Goal: Task Accomplishment & Management: Complete application form

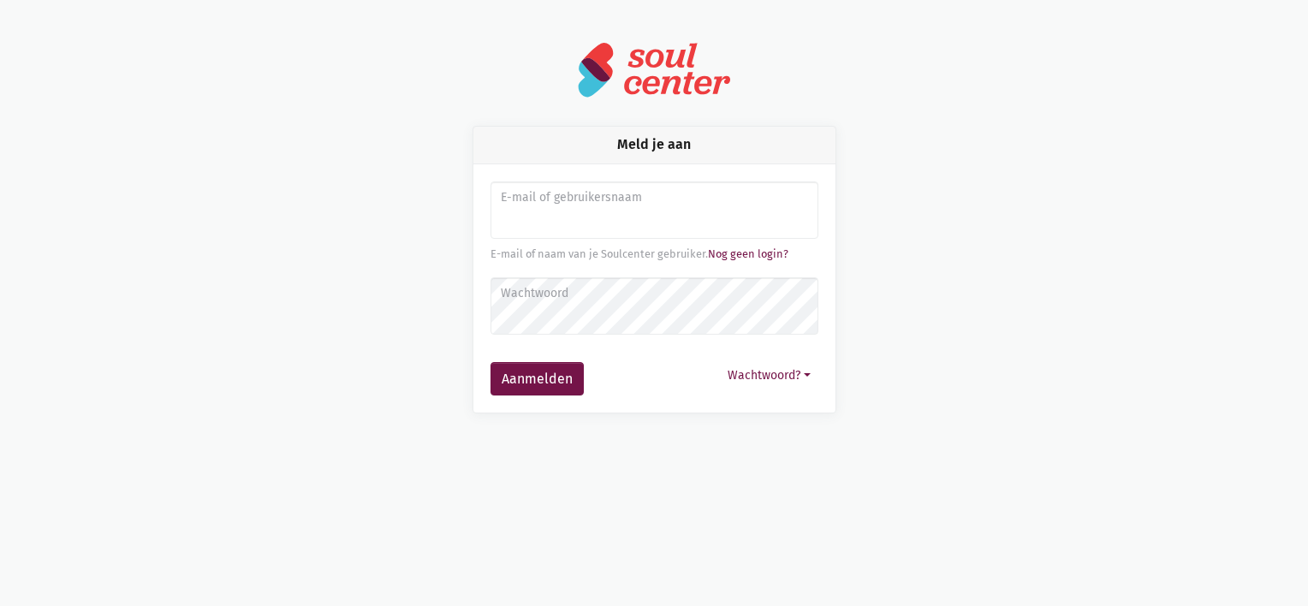
type input "[PERSON_NAME][EMAIL_ADDRESS][DOMAIN_NAME]"
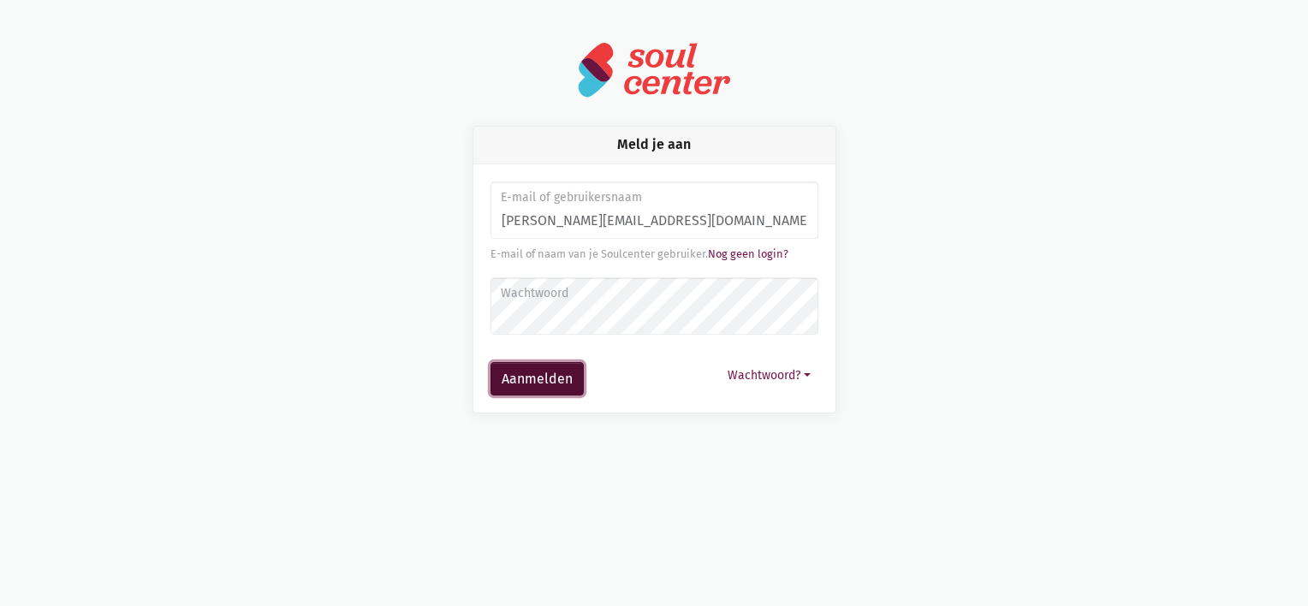
click at [529, 387] on button "Aanmelden" at bounding box center [537, 379] width 93 height 34
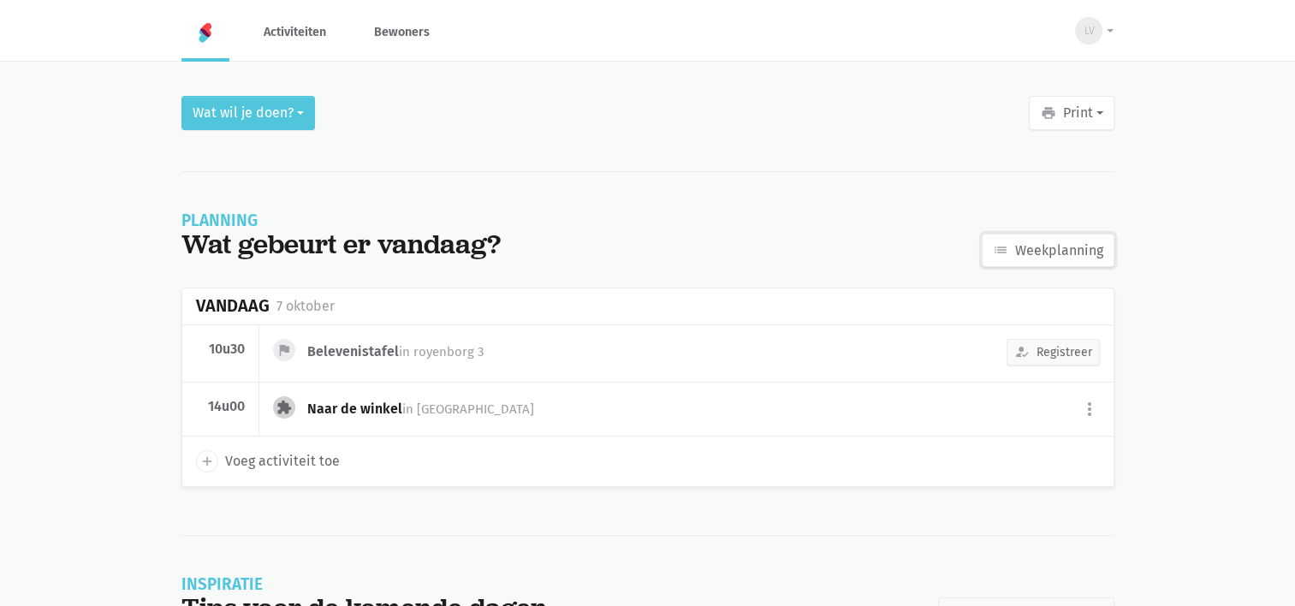
click at [1014, 261] on link "list Weekplanning" at bounding box center [1048, 251] width 133 height 34
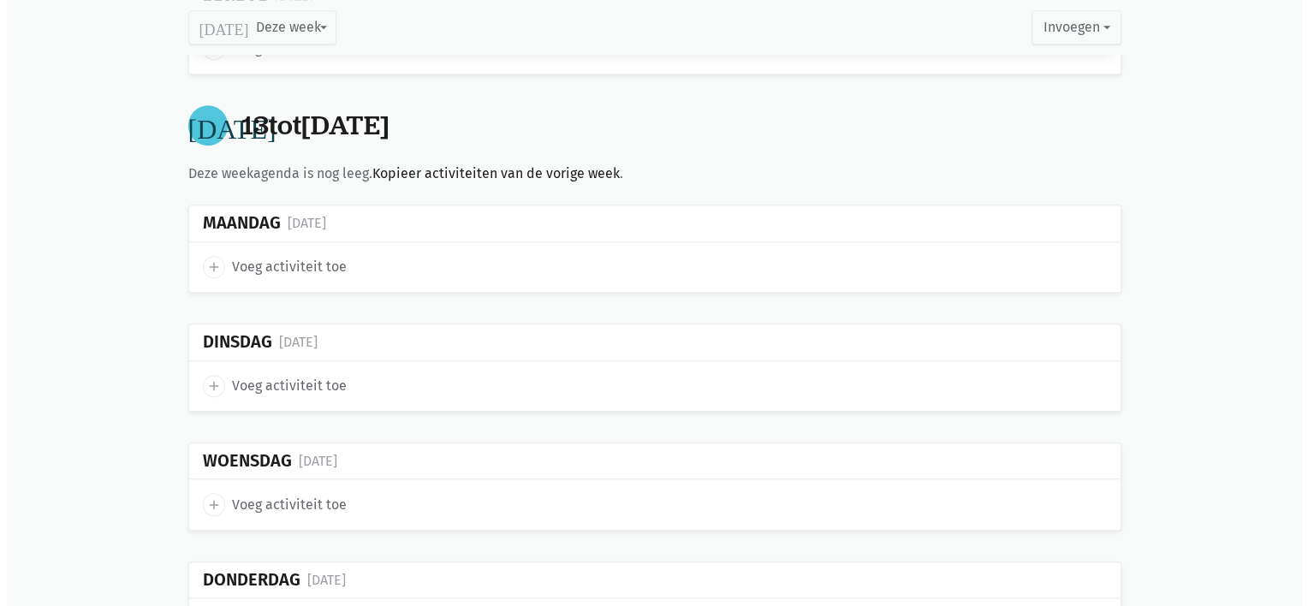
scroll to position [1594, 0]
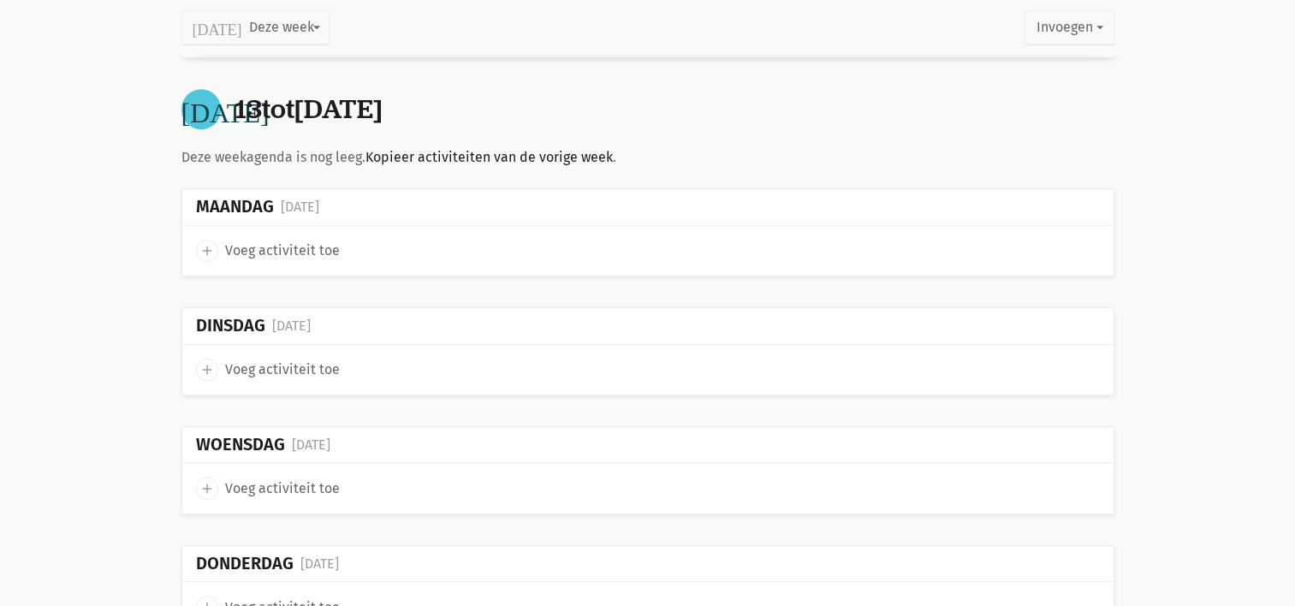
click at [196, 247] on span "add" at bounding box center [207, 251] width 22 height 22
select select "14:00"
select select "15:00"
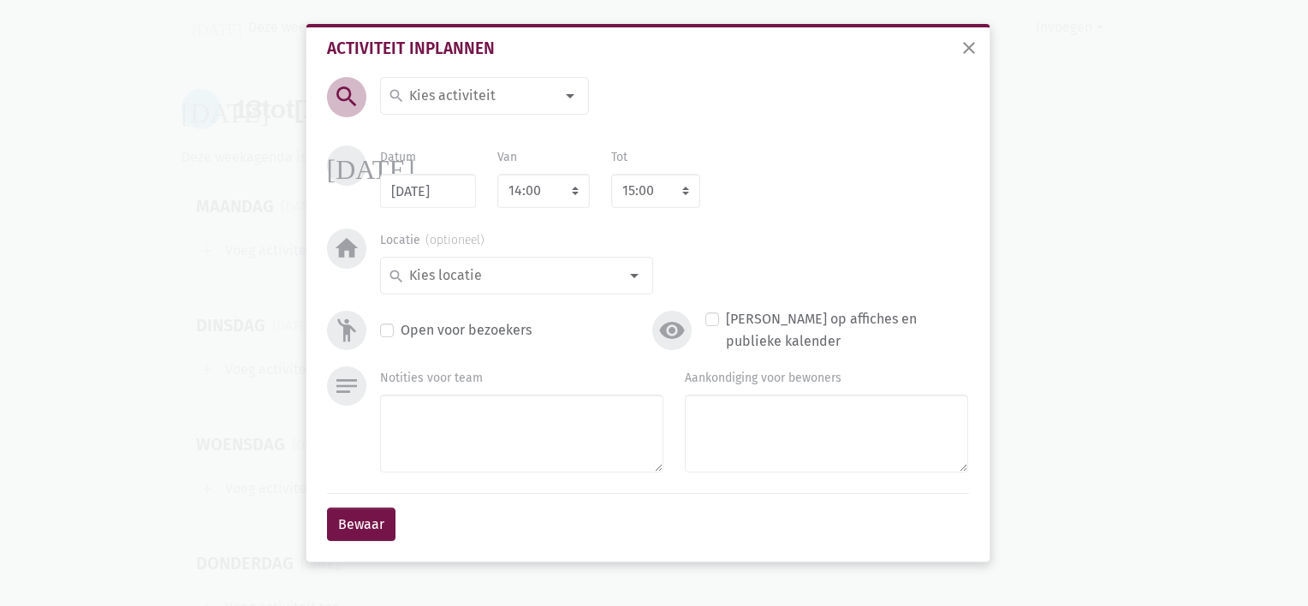
click at [459, 98] on input at bounding box center [481, 96] width 148 height 22
type input "krant met An"
click at [453, 130] on label "Krant met An" at bounding box center [448, 130] width 80 height 22
click at [562, 199] on select "7:00 7:15 7:30 7:45 8:00 8:15 8:30 8:45 9:00 9:15 9:30 9:45 10:00 10:15 10:30 1…" at bounding box center [543, 191] width 92 height 34
select select "10:30"
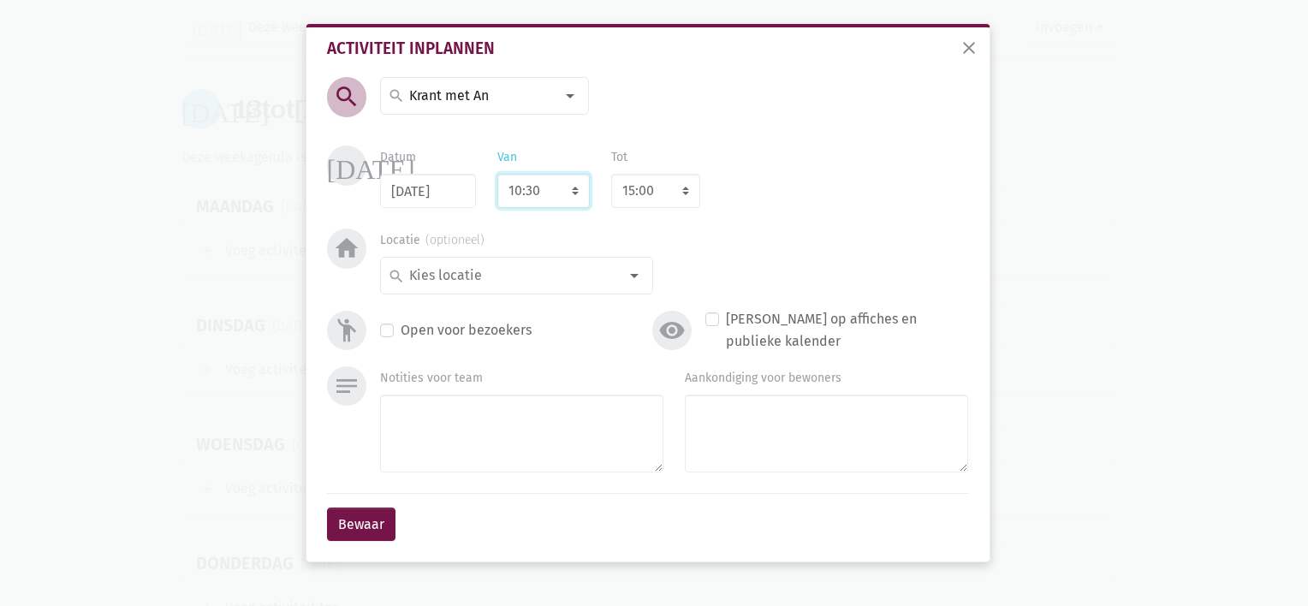
click at [497, 174] on select "7:00 7:15 7:30 7:45 8:00 8:15 8:30 8:45 9:00 9:15 9:30 9:45 10:00 10:15 10:30 1…" at bounding box center [543, 191] width 92 height 34
select select "11:30"
click at [686, 186] on select "8:00 8:15 8:30 8:45 9:00 9:15 9:30 9:45 10:00 10:15 10:30 10:45 11:00 11:15 11:…" at bounding box center [655, 191] width 89 height 34
click at [611, 174] on select "8:00 8:15 8:30 8:45 9:00 9:15 9:30 9:45 10:00 10:15 10:30 10:45 11:00 11:15 11:…" at bounding box center [655, 191] width 89 height 34
click at [539, 272] on input at bounding box center [512, 276] width 211 height 22
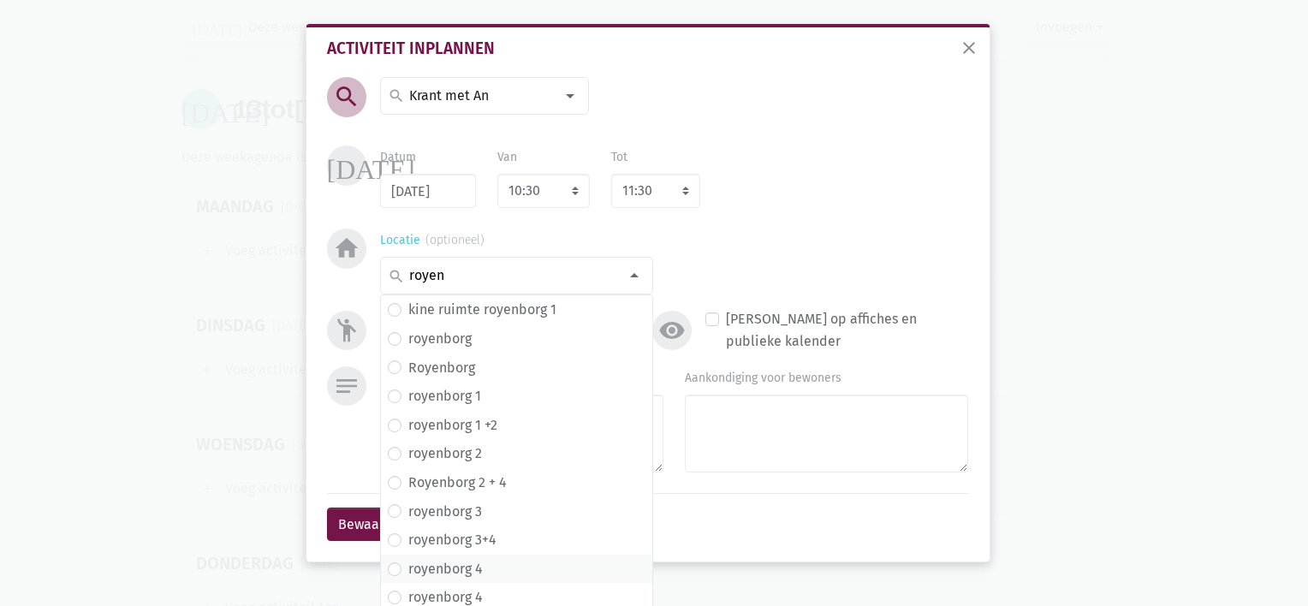
type input "royen"
click at [460, 566] on label "royenborg 4" at bounding box center [445, 569] width 74 height 22
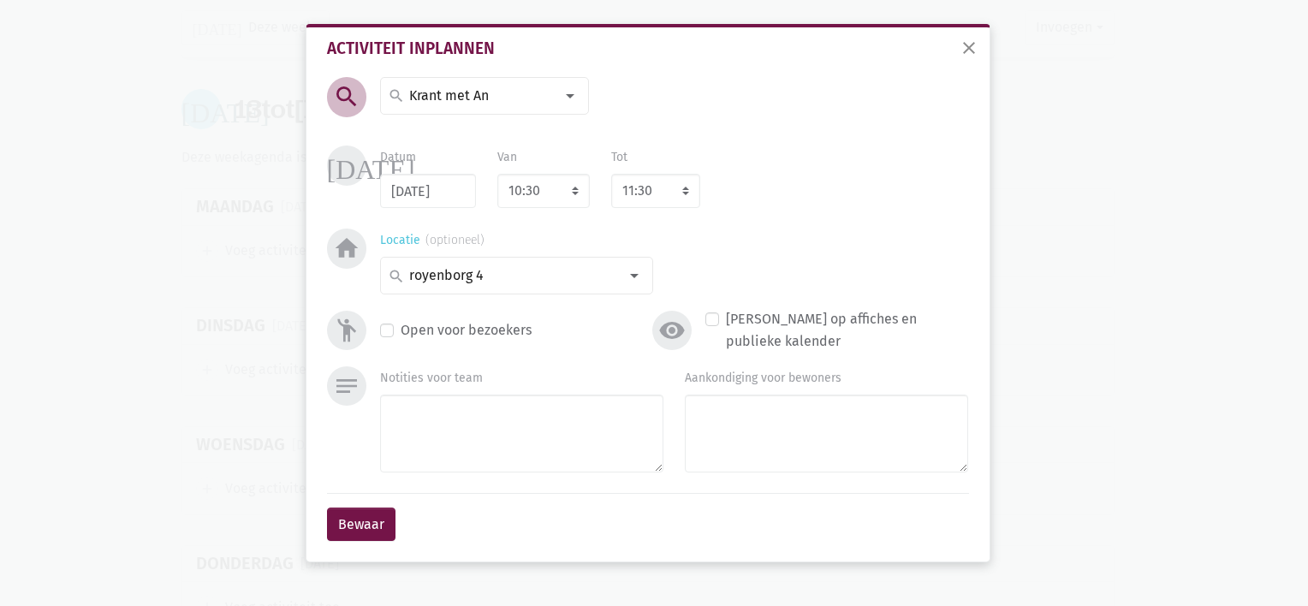
click at [512, 272] on input at bounding box center [512, 276] width 211 height 22
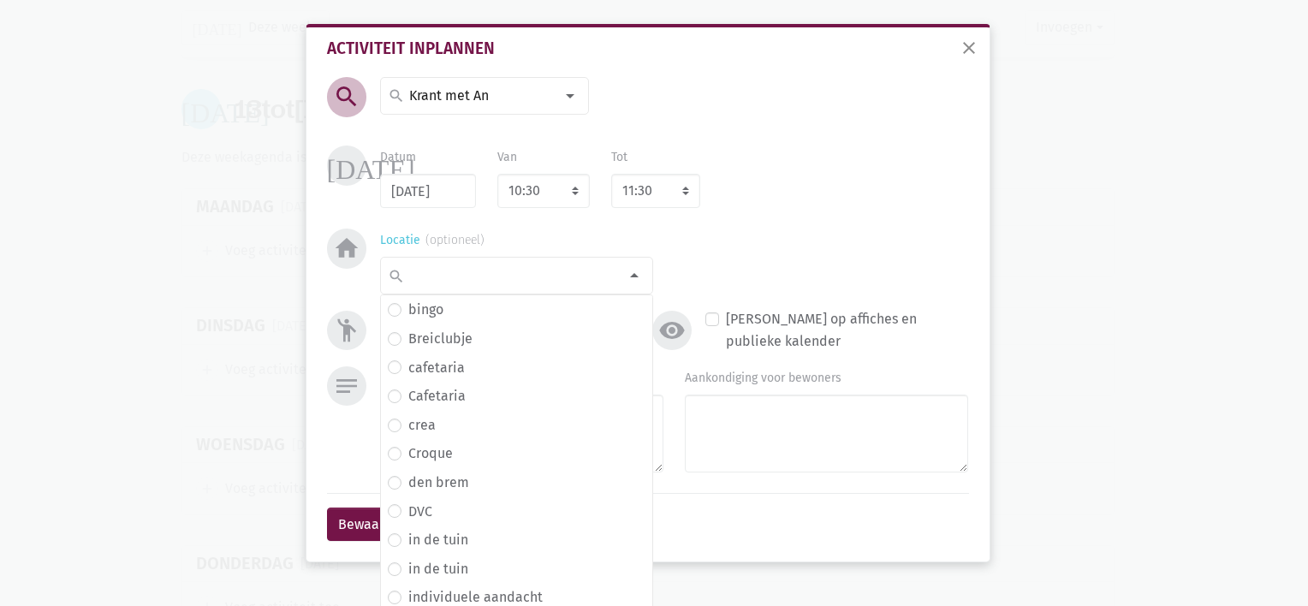
scroll to position [285, 0]
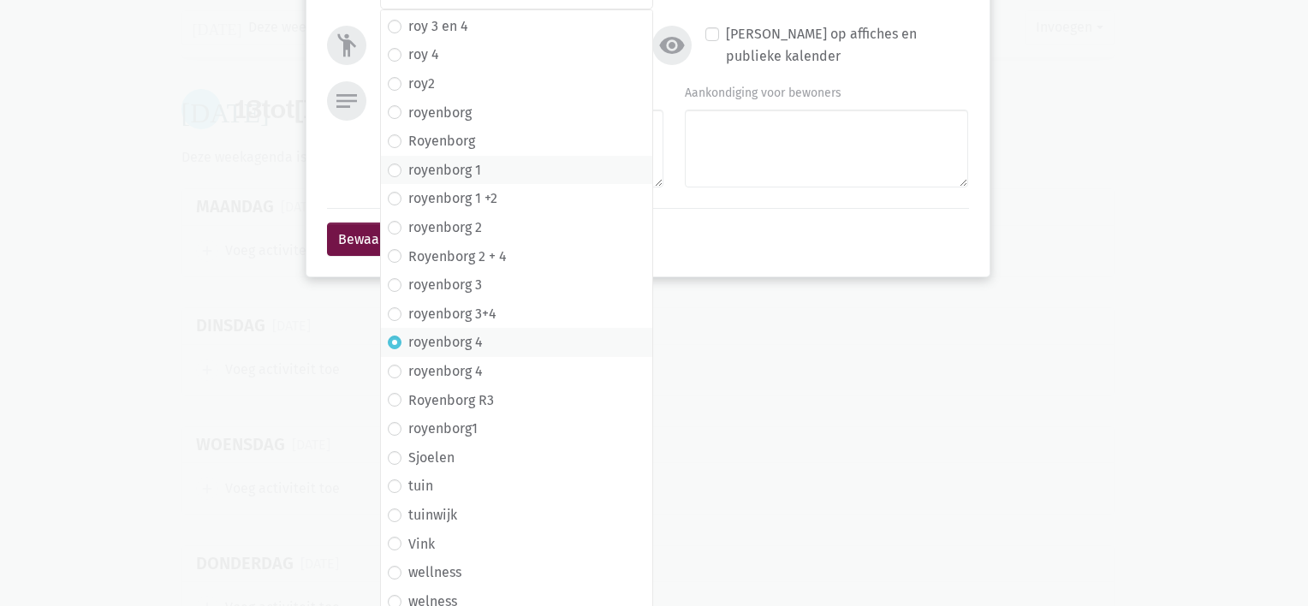
click at [494, 159] on span "royenborg 1" at bounding box center [517, 170] width 258 height 22
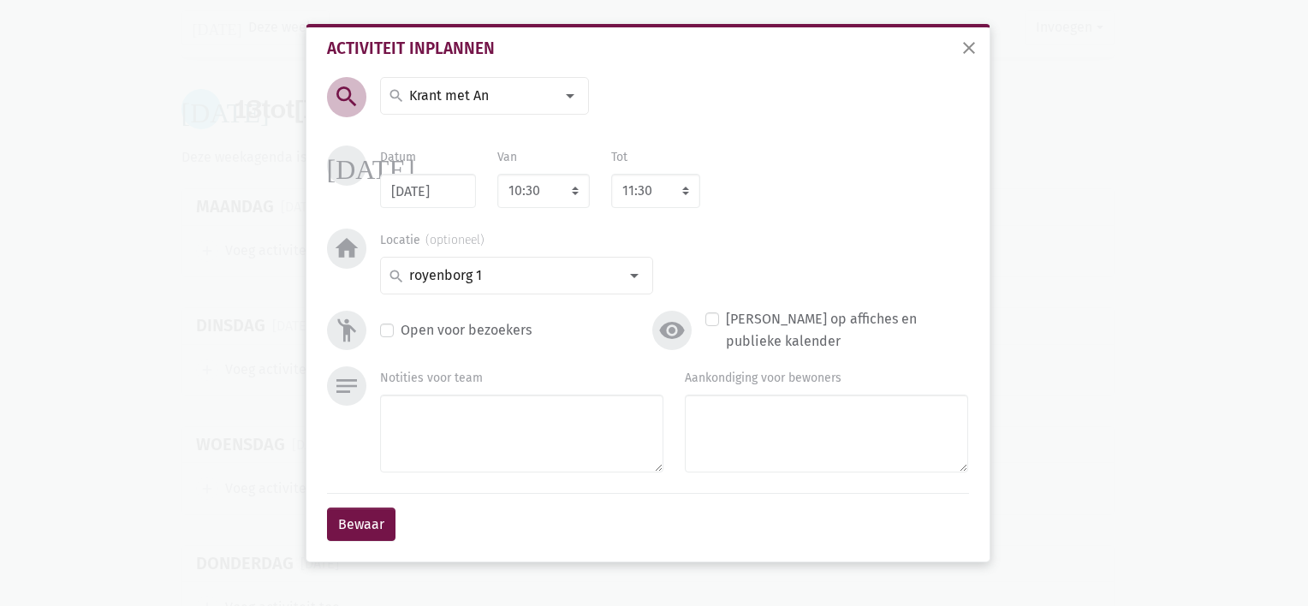
scroll to position [0, 0]
click at [362, 533] on button "Bewaar" at bounding box center [361, 525] width 68 height 34
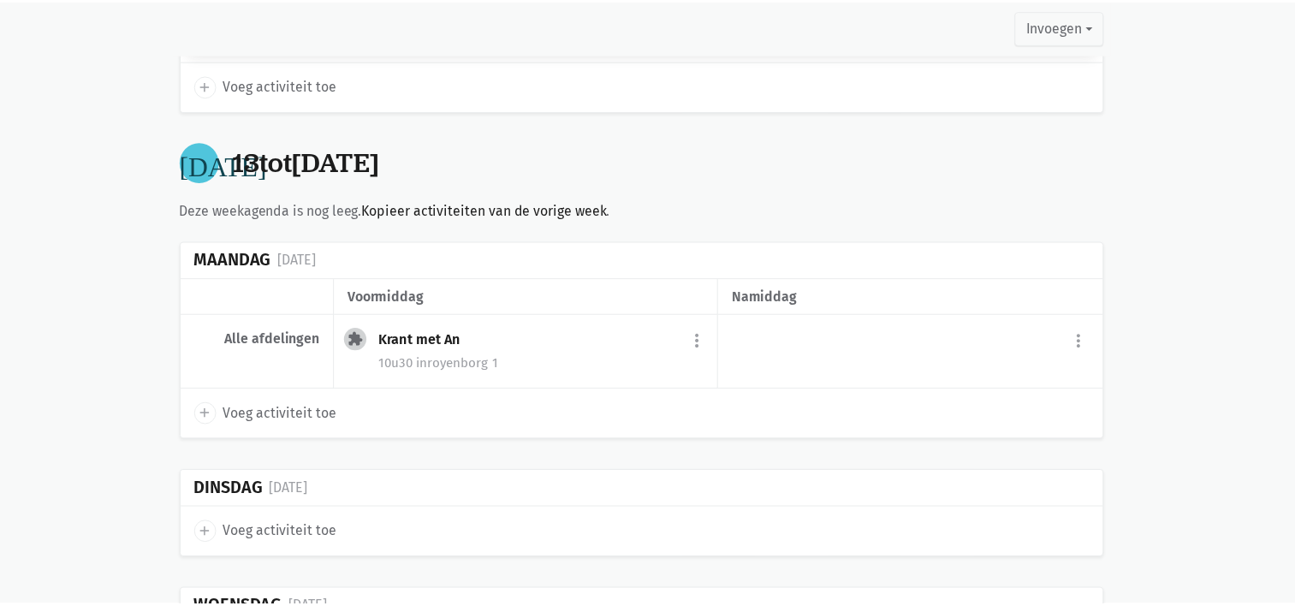
scroll to position [1531, 0]
